Goal: Task Accomplishment & Management: Manage account settings

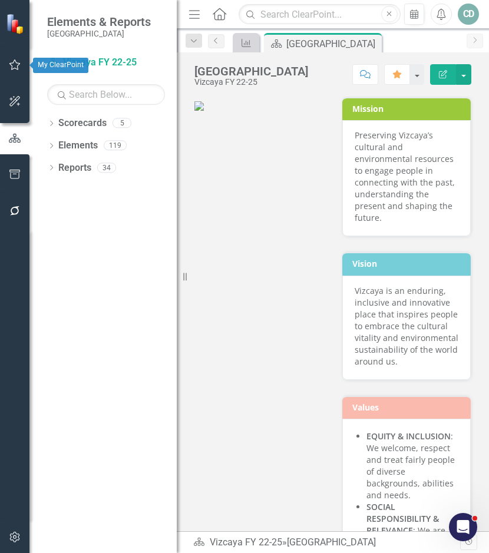
click at [12, 65] on icon "button" at bounding box center [15, 64] width 12 height 9
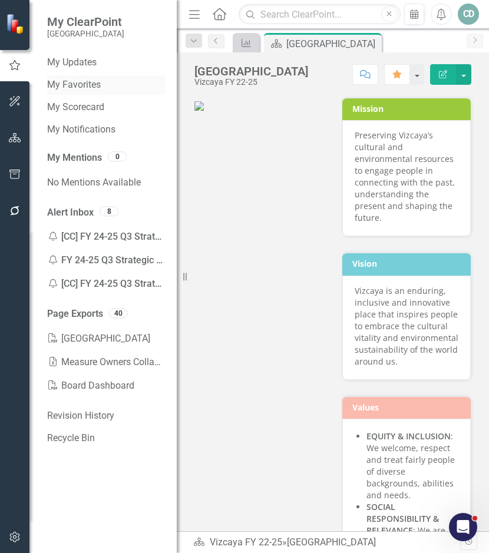
click at [82, 83] on link "My Favorites" at bounding box center [106, 85] width 118 height 14
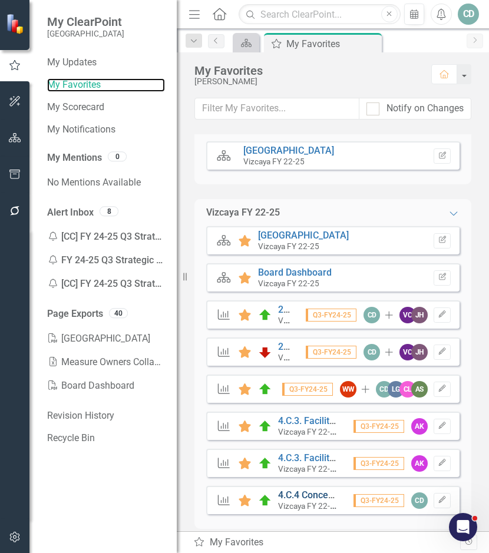
scroll to position [31, 0]
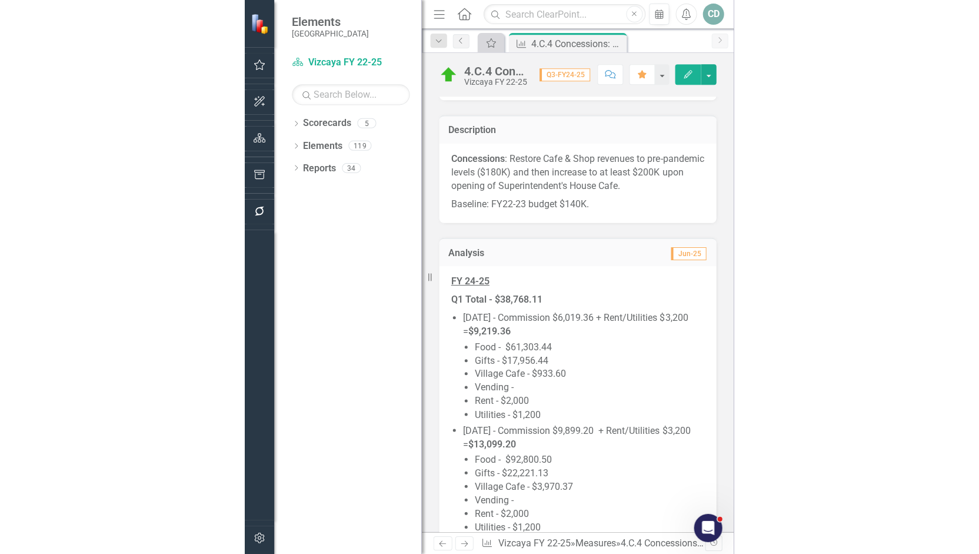
scroll to position [235, 0]
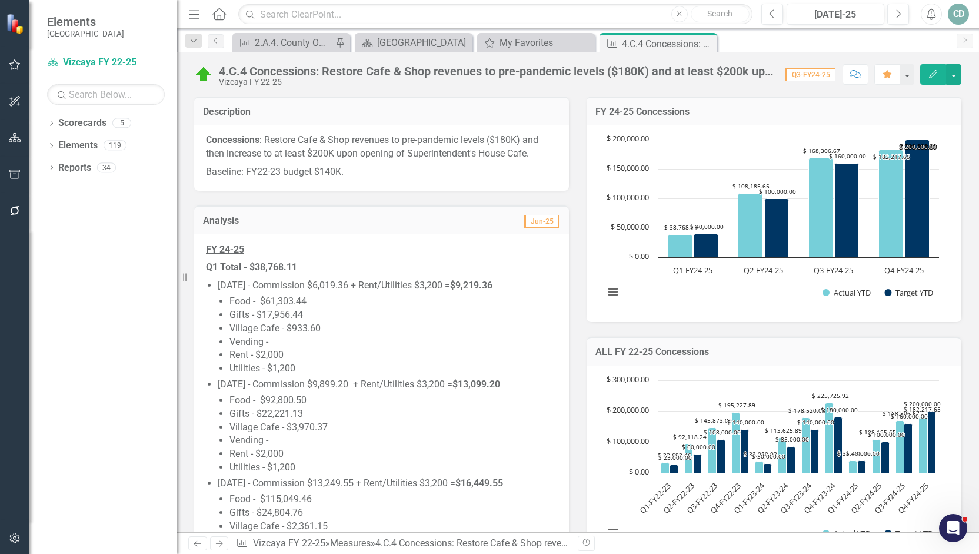
click at [411, 337] on li "Vending -" at bounding box center [394, 342] width 328 height 14
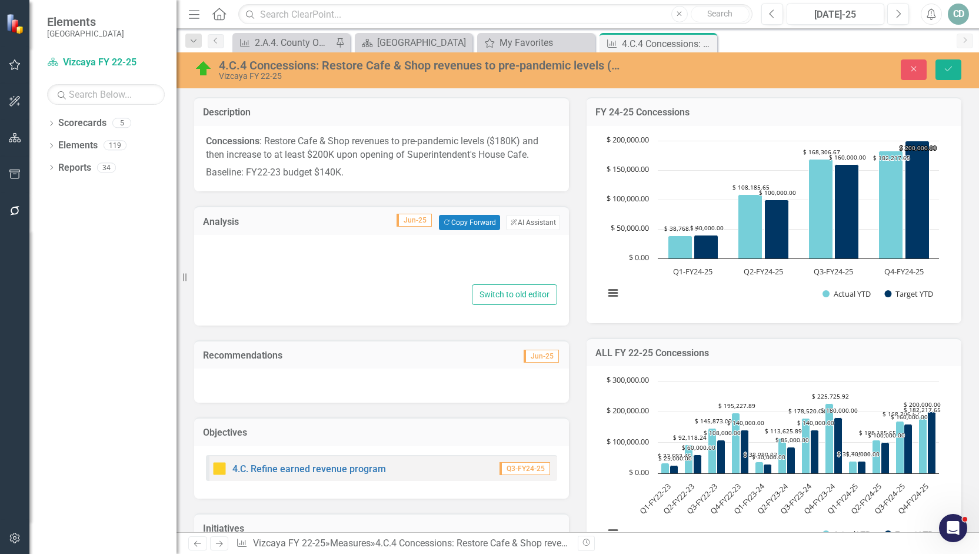
type textarea "<p><u><strong>FY 24-25</strong></u></p> <p><strong>Q1 Total - $38,768.11</stron…"
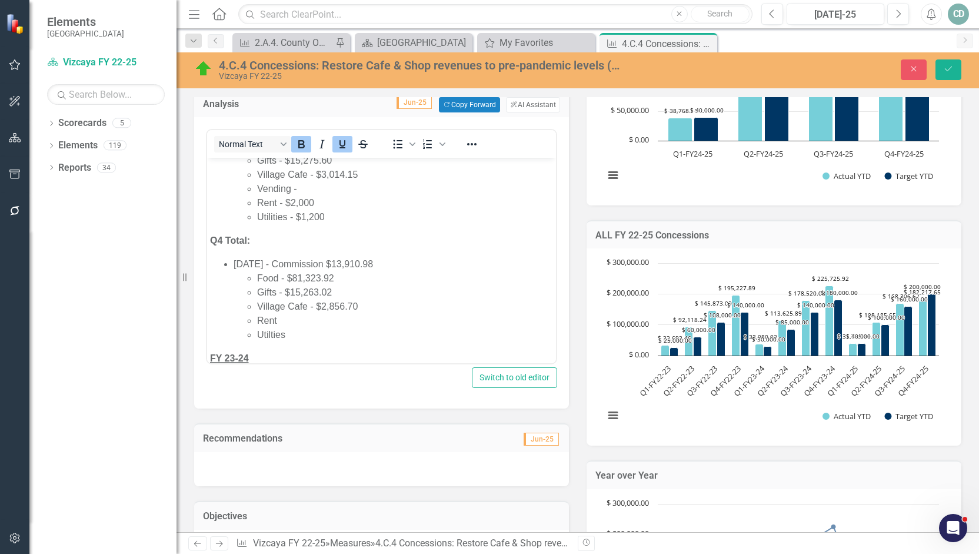
scroll to position [1059, 0]
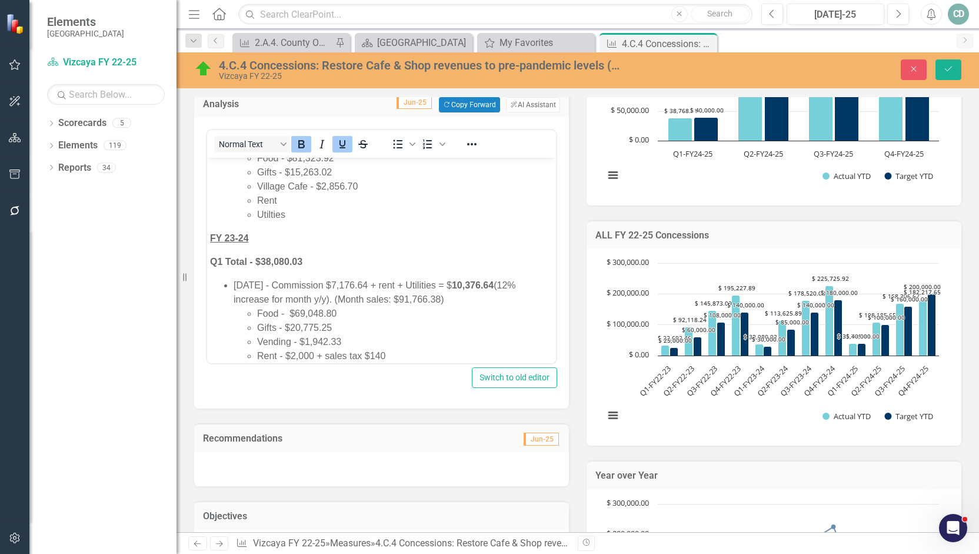
click at [300, 208] on li "Rent" at bounding box center [405, 201] width 296 height 14
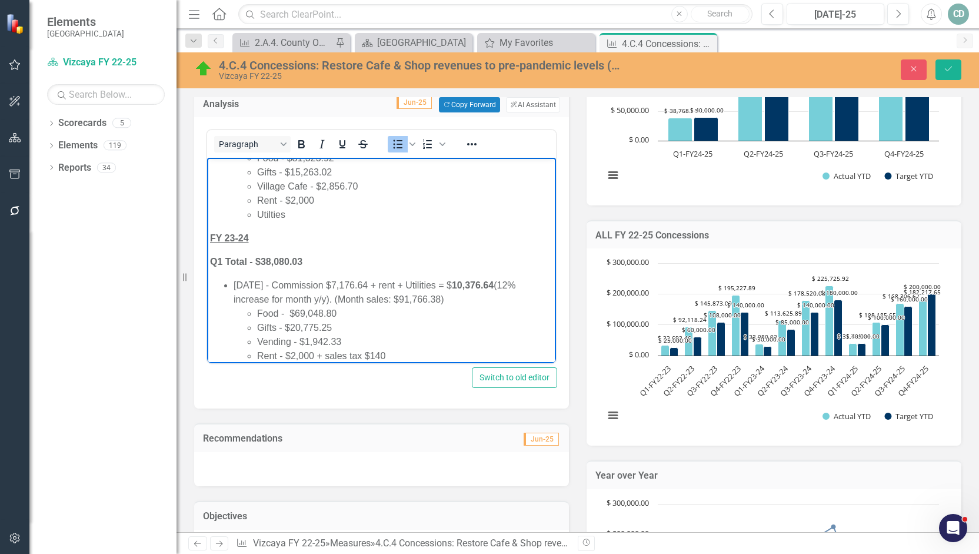
click at [327, 208] on li "Rent - $2,000" at bounding box center [405, 201] width 296 height 14
click at [324, 222] on li "Utilties" at bounding box center [405, 215] width 296 height 14
click at [423, 180] on li "[DATE] - Commission $13,910.98 Food - $81,323.92 Gifts - $15,263.02 Village Caf…" at bounding box center [394, 179] width 320 height 85
click at [446, 185] on li "[DATE] - Commission $13,910.98 Food - $81,323.92 Gifts - $15,263.02 Village Caf…" at bounding box center [394, 179] width 320 height 85
click at [403, 186] on li "[DATE] - Commission $13,910.98 Food - $81,323.92 Gifts - $15,263.02 Village Caf…" at bounding box center [394, 179] width 320 height 85
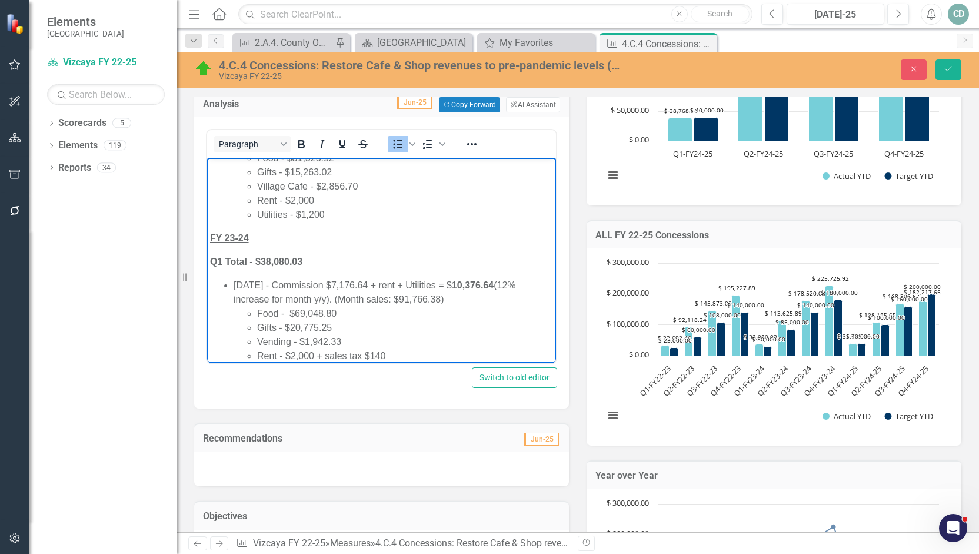
click at [394, 182] on li "[DATE] - Commission $13,910.98 Food - $81,323.92 Gifts - $15,263.02 Village Caf…" at bounding box center [394, 179] width 320 height 85
click at [390, 185] on li "[DATE] - Commission $13,910.98 Food - $81,323.92 Gifts - $15,263.02 Village Caf…" at bounding box center [394, 179] width 320 height 85
click at [399, 186] on li "[DATE] - Commission $13,910.98 Food - $81,323.92 Gifts - $15,263.02 Village Caf…" at bounding box center [394, 179] width 320 height 85
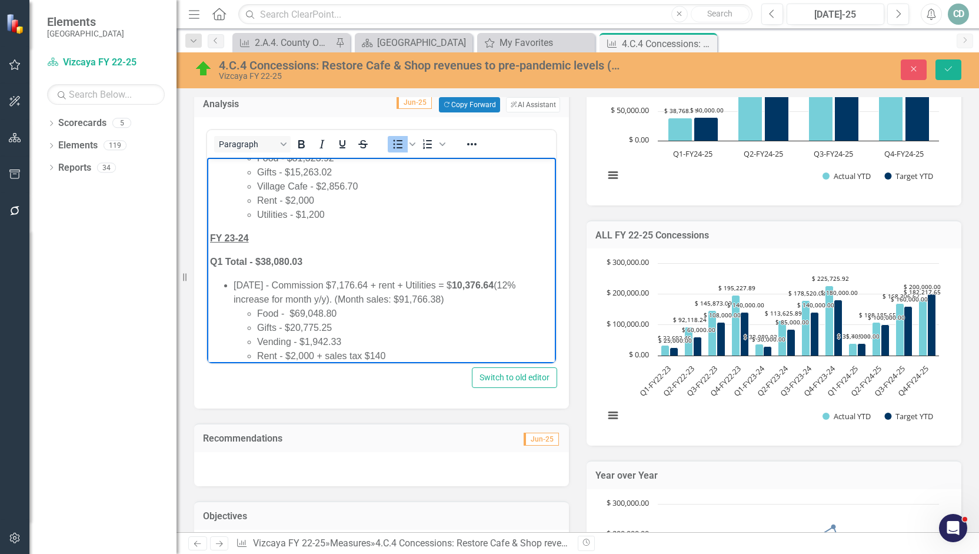
click at [399, 186] on li "[DATE] - Commission $13,910.98 Food - $81,323.92 Gifts - $15,263.02 Village Caf…" at bounding box center [394, 179] width 320 height 85
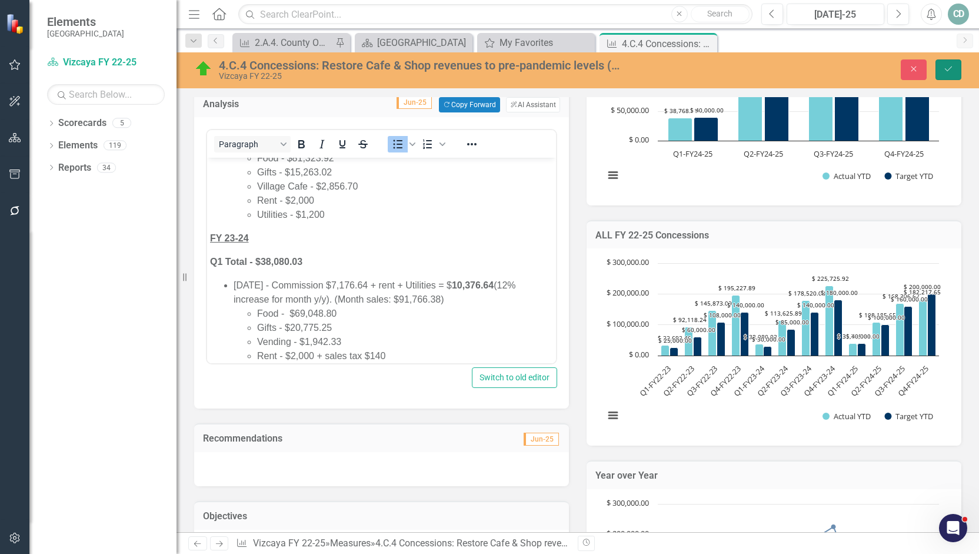
click at [488, 65] on button "Save" at bounding box center [949, 69] width 26 height 21
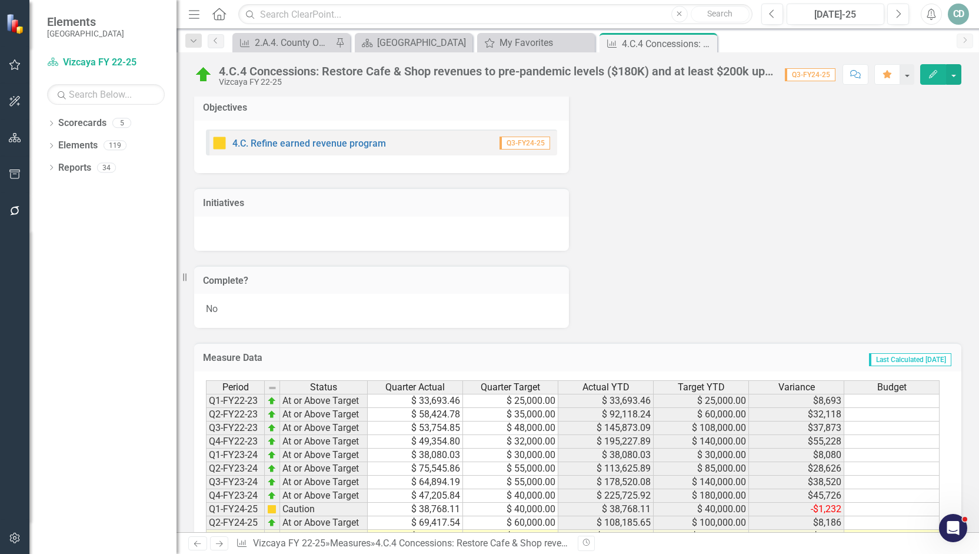
scroll to position [4132, 0]
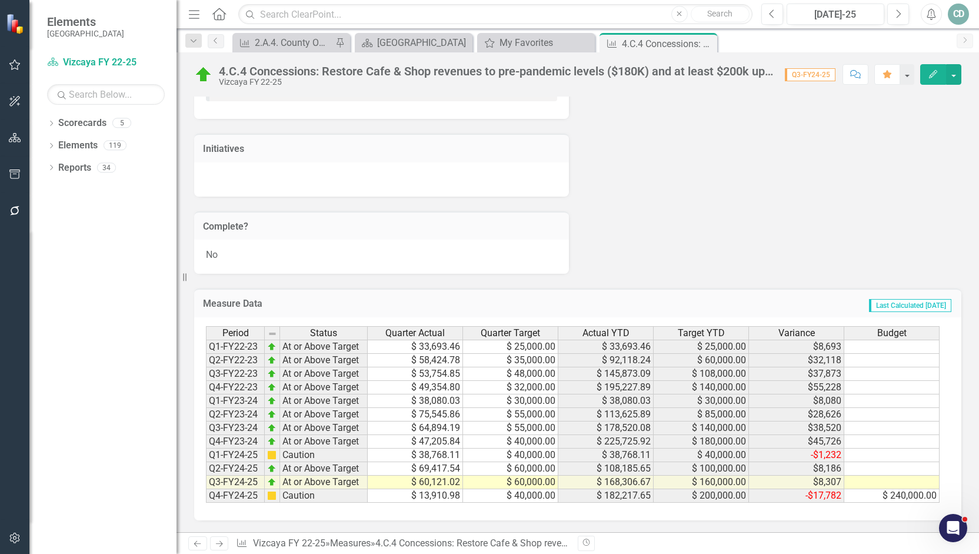
click at [440, 495] on td "$ 13,910.98" at bounding box center [415, 496] width 95 height 14
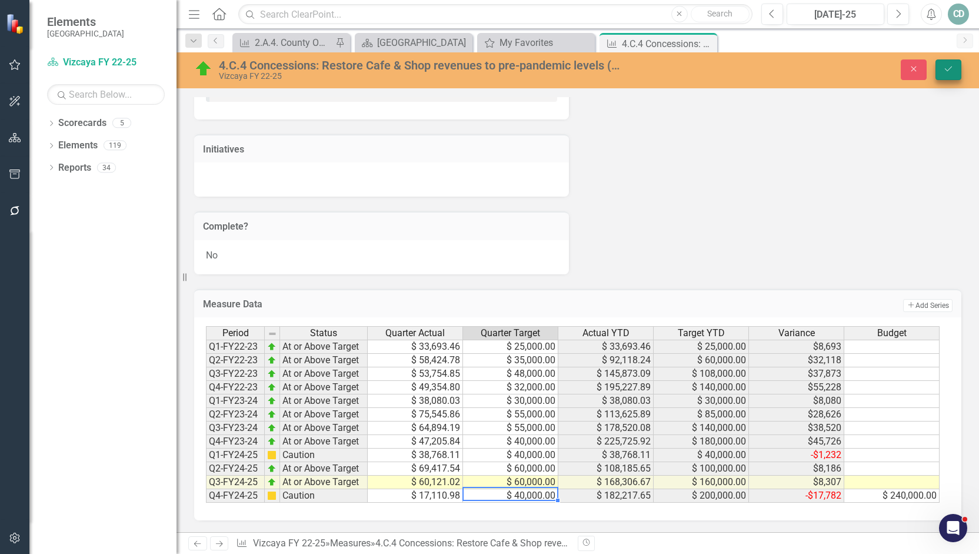
type textarea "40000"
click at [488, 68] on icon "Save" at bounding box center [948, 69] width 11 height 8
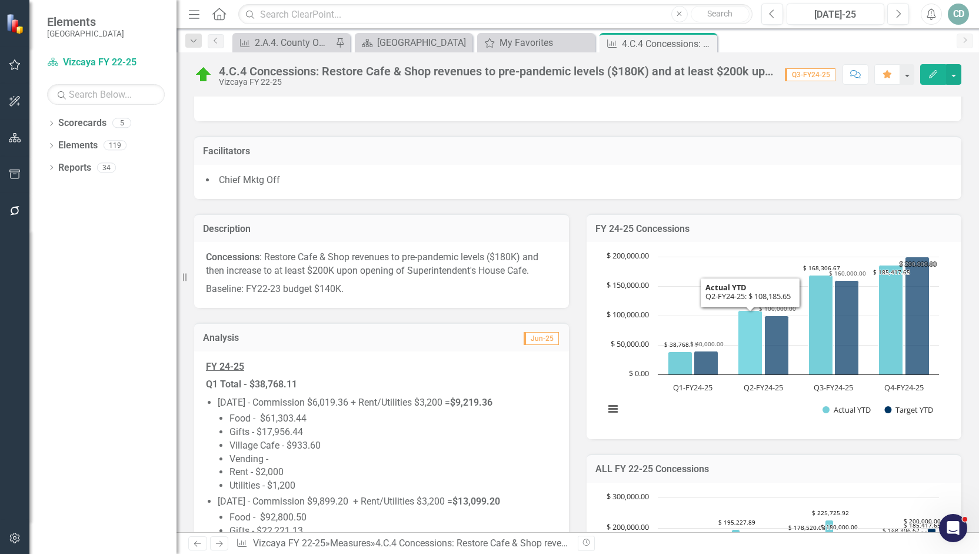
scroll to position [177, 0]
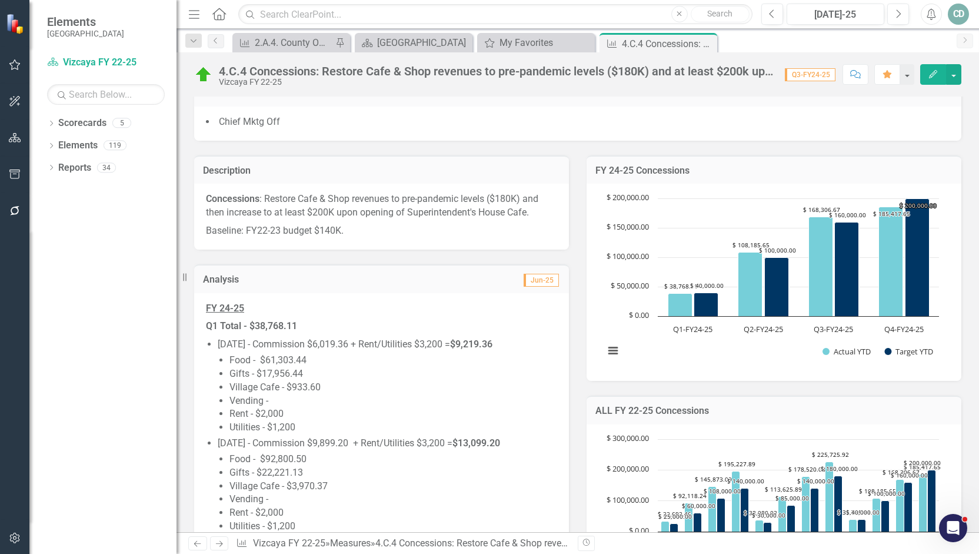
click at [488, 171] on h3 "FY 24-25 Concessions" at bounding box center [774, 170] width 357 height 11
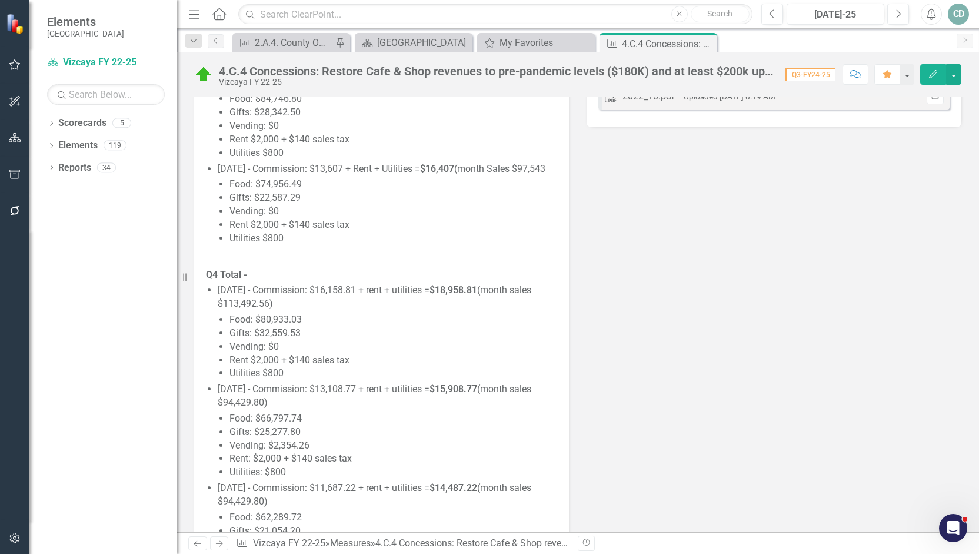
scroll to position [3367, 0]
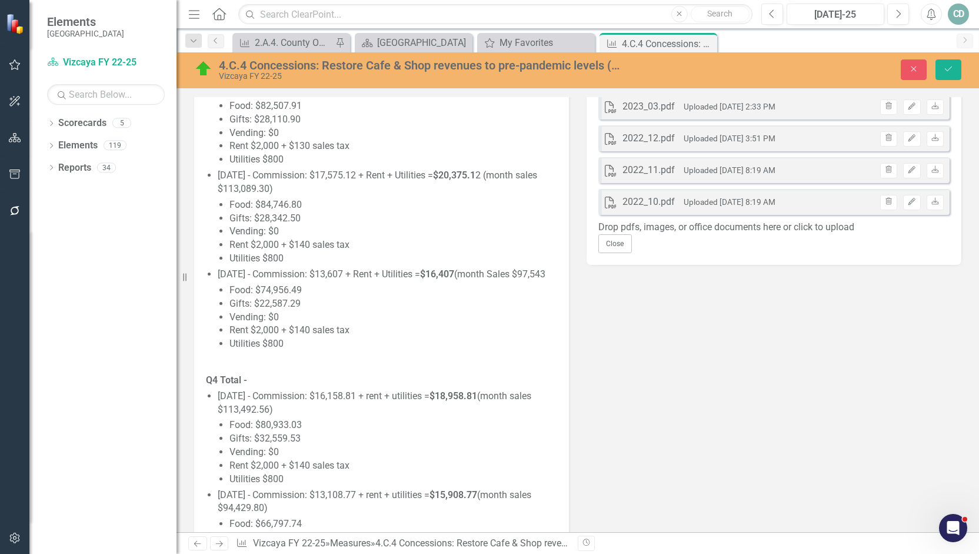
click at [488, 234] on div "Drop pdfs, images, or office documents here or click to upload" at bounding box center [774, 228] width 351 height 14
click at [488, 69] on icon "Save" at bounding box center [948, 69] width 11 height 8
